Goal: Check status: Check status

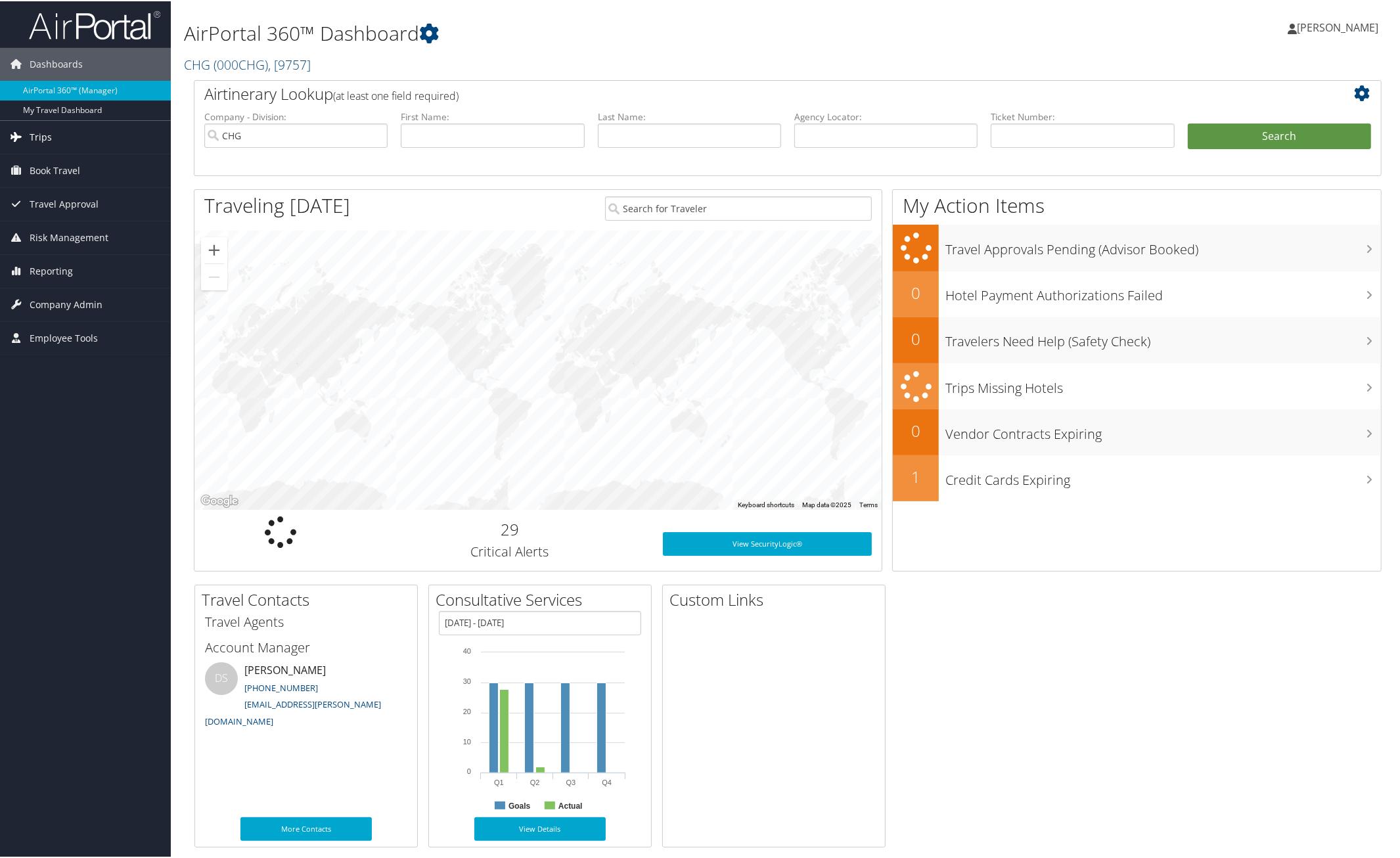
click at [38, 136] on span "Trips" at bounding box center [41, 135] width 22 height 33
click at [47, 155] on link "Airtinerary® Lookup" at bounding box center [85, 162] width 171 height 20
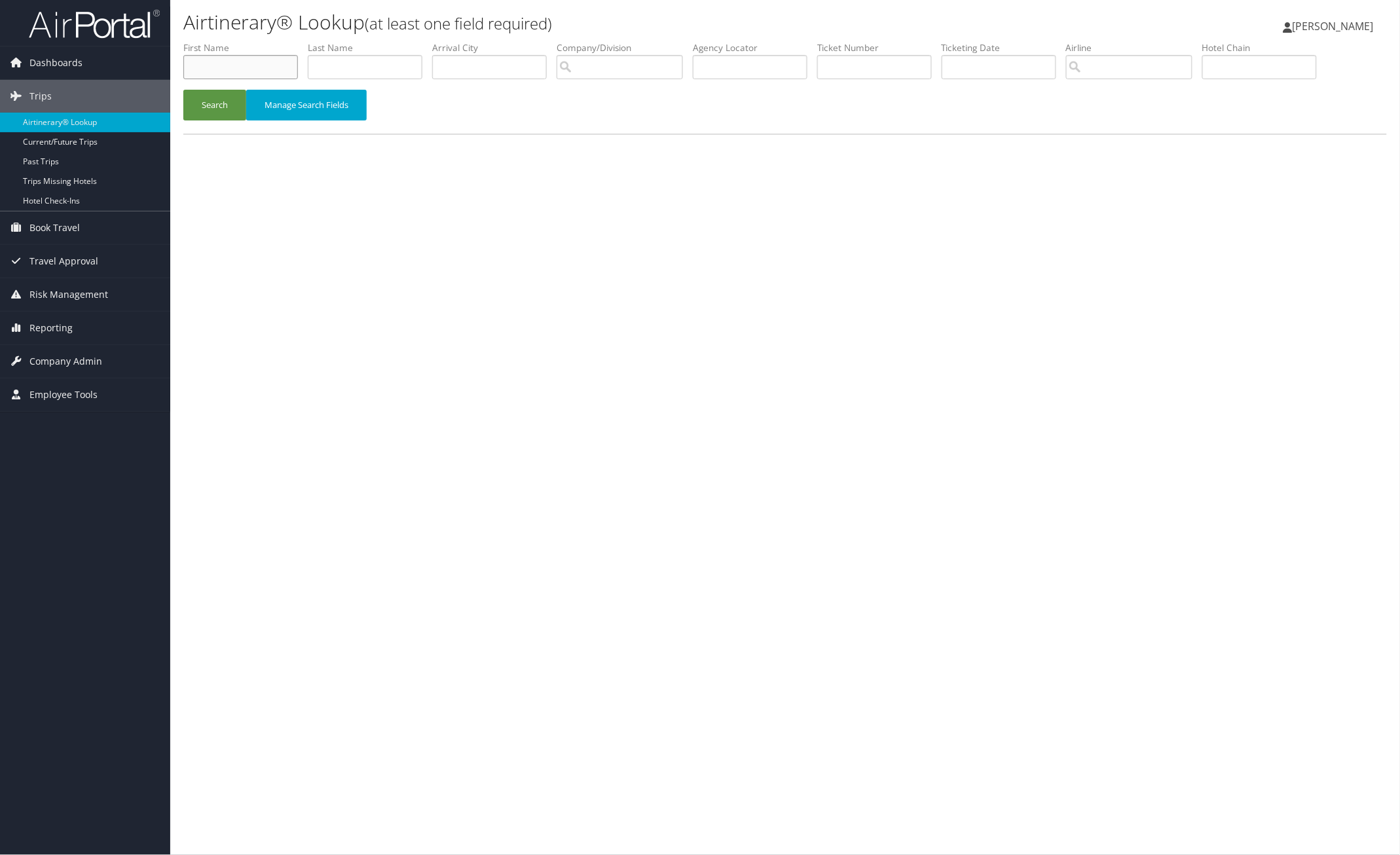
click at [221, 69] on input "text" at bounding box center [240, 67] width 114 height 25
type input "[PERSON_NAME]"
click at [204, 113] on button "Search" at bounding box center [214, 105] width 63 height 31
